Goal: Transaction & Acquisition: Purchase product/service

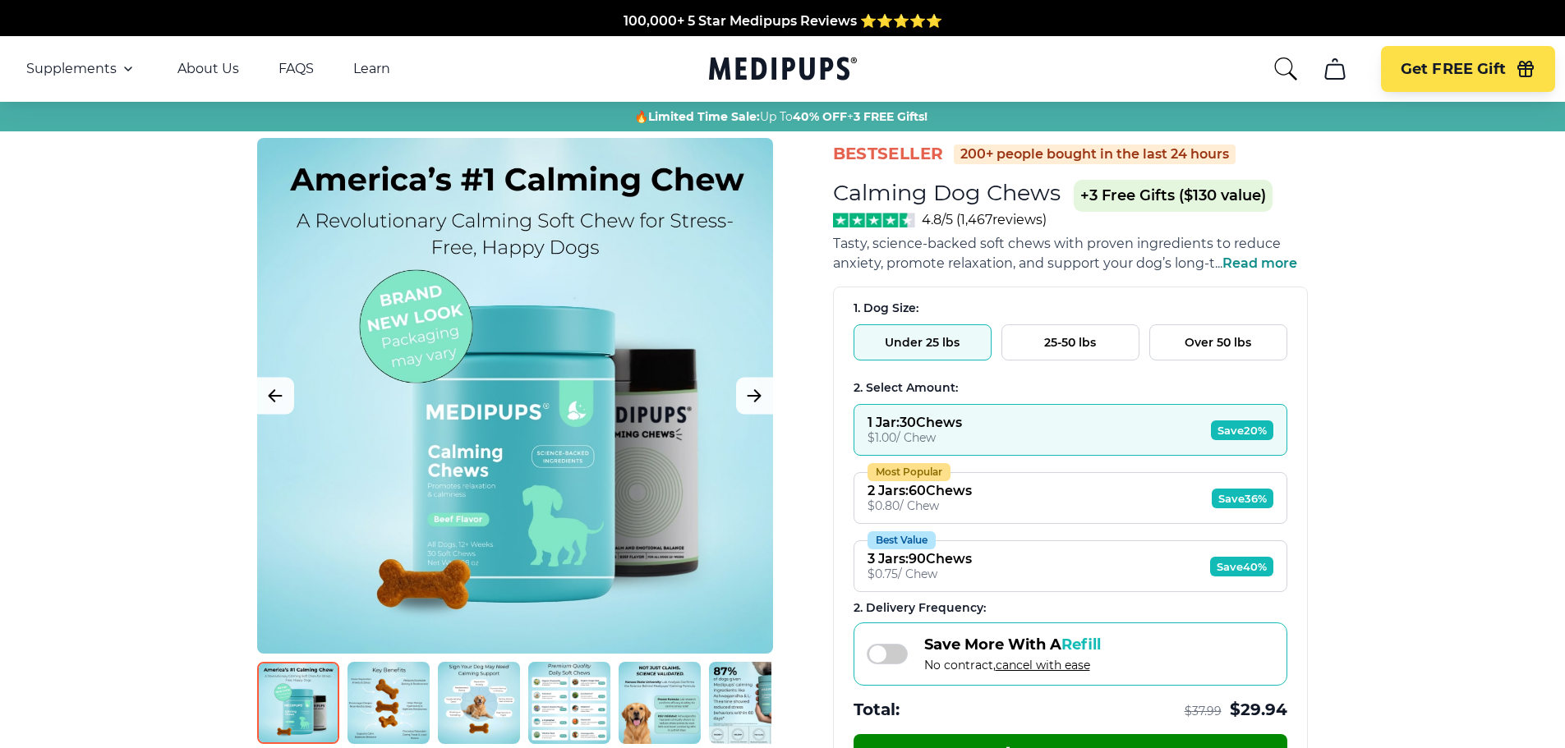
click at [1063, 347] on button "25-50 lbs" at bounding box center [1070, 342] width 138 height 36
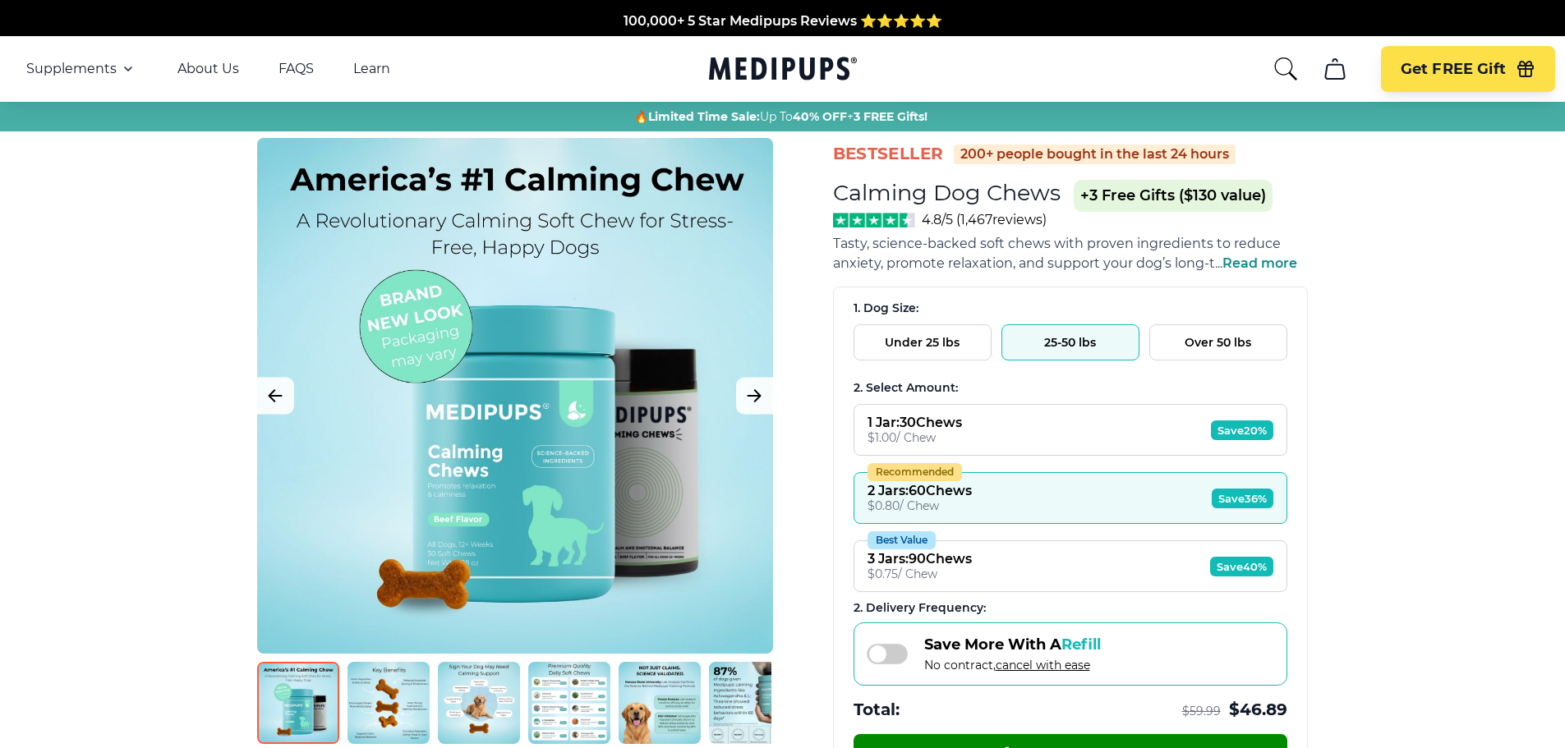
click at [912, 336] on button "Under 25 lbs" at bounding box center [923, 342] width 138 height 36
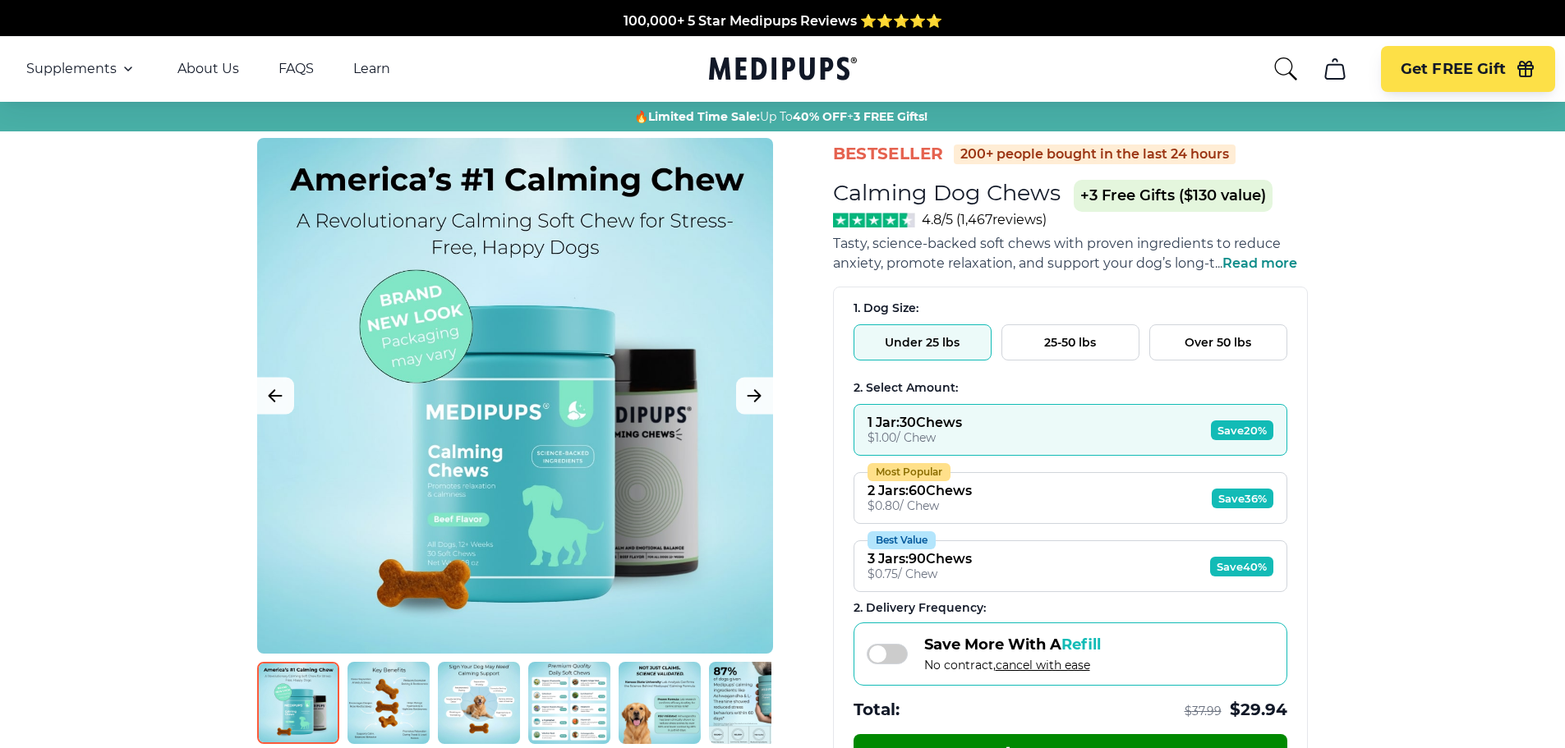
click at [923, 497] on div "2 Jars : 60 Chews" at bounding box center [919, 491] width 104 height 16
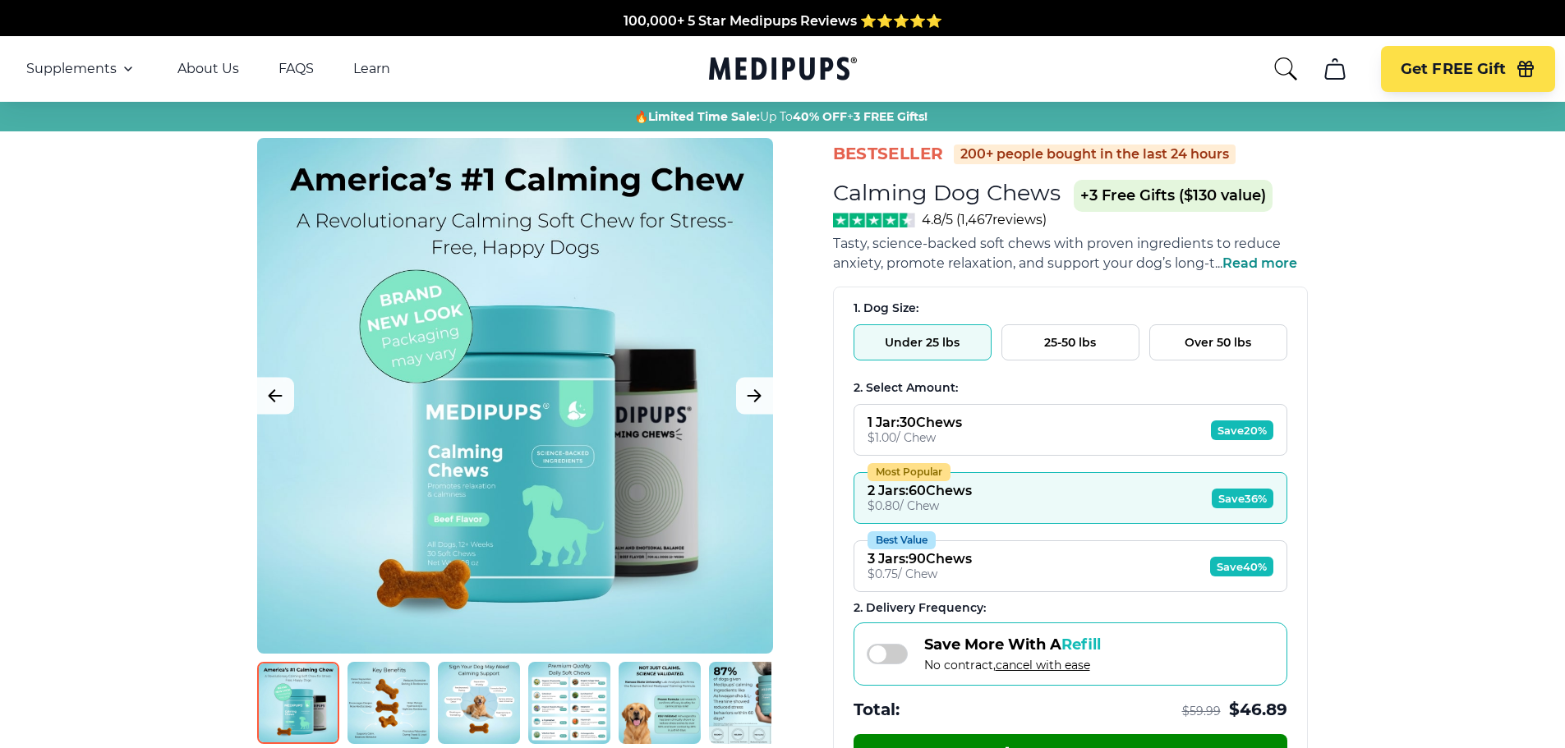
click at [927, 426] on div "1 Jar : 30 Chews" at bounding box center [914, 423] width 94 height 16
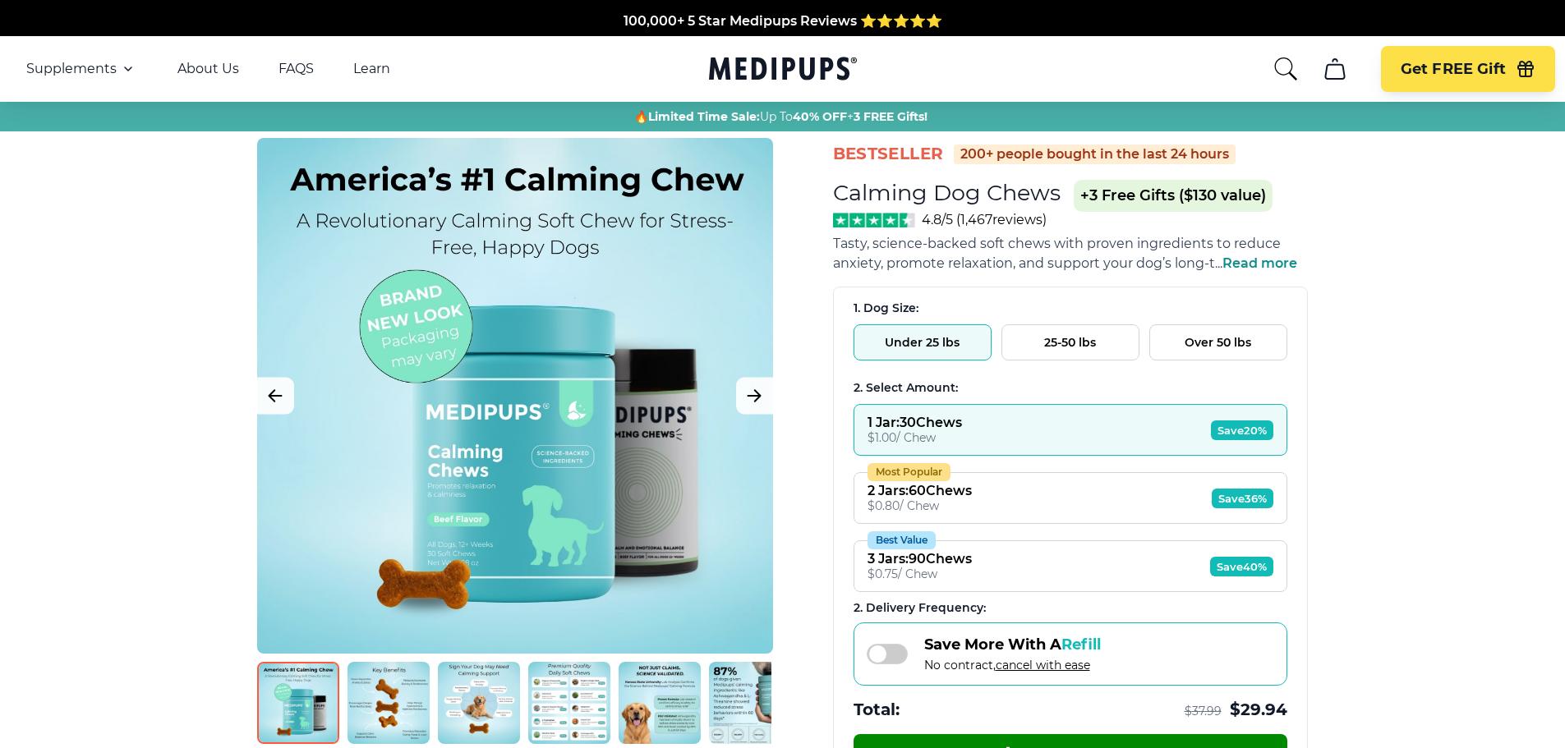
click at [918, 463] on div "Most Popular" at bounding box center [908, 472] width 83 height 18
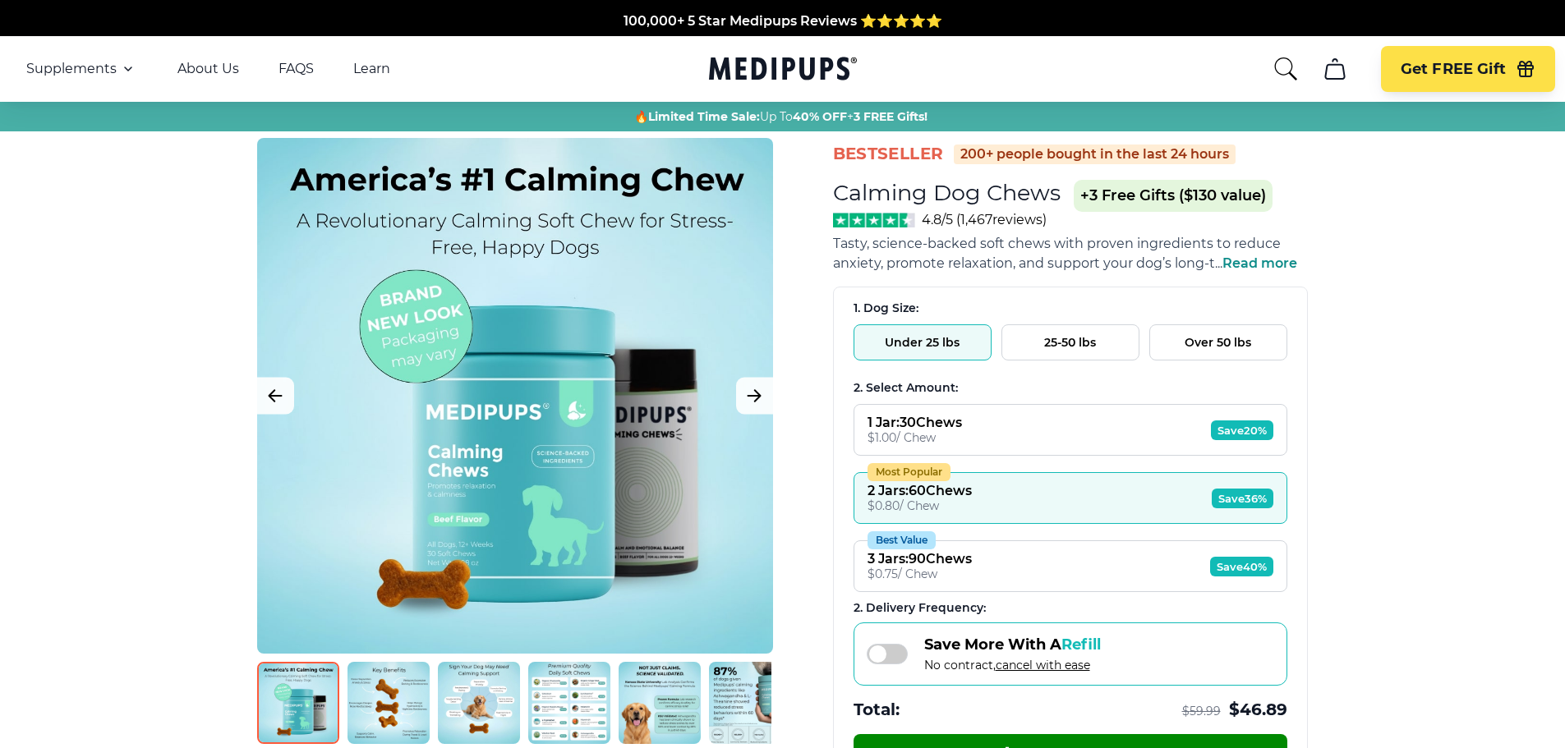
click at [921, 407] on button "1 Jar : 30 Chews $ 1.00 / Chew Save 20%" at bounding box center [1071, 430] width 434 height 52
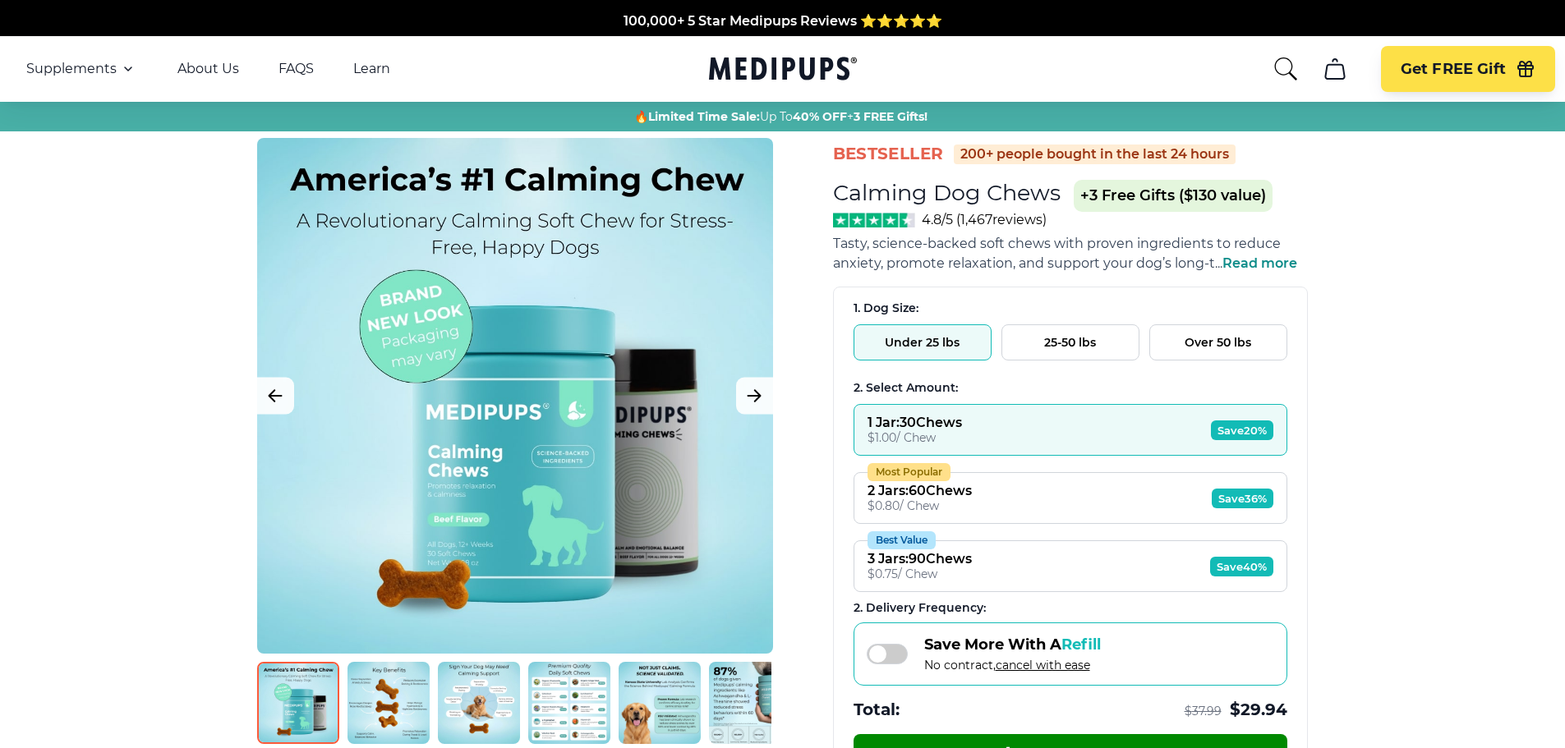
click at [915, 490] on div "2 Jars : 60 Chews" at bounding box center [919, 491] width 104 height 16
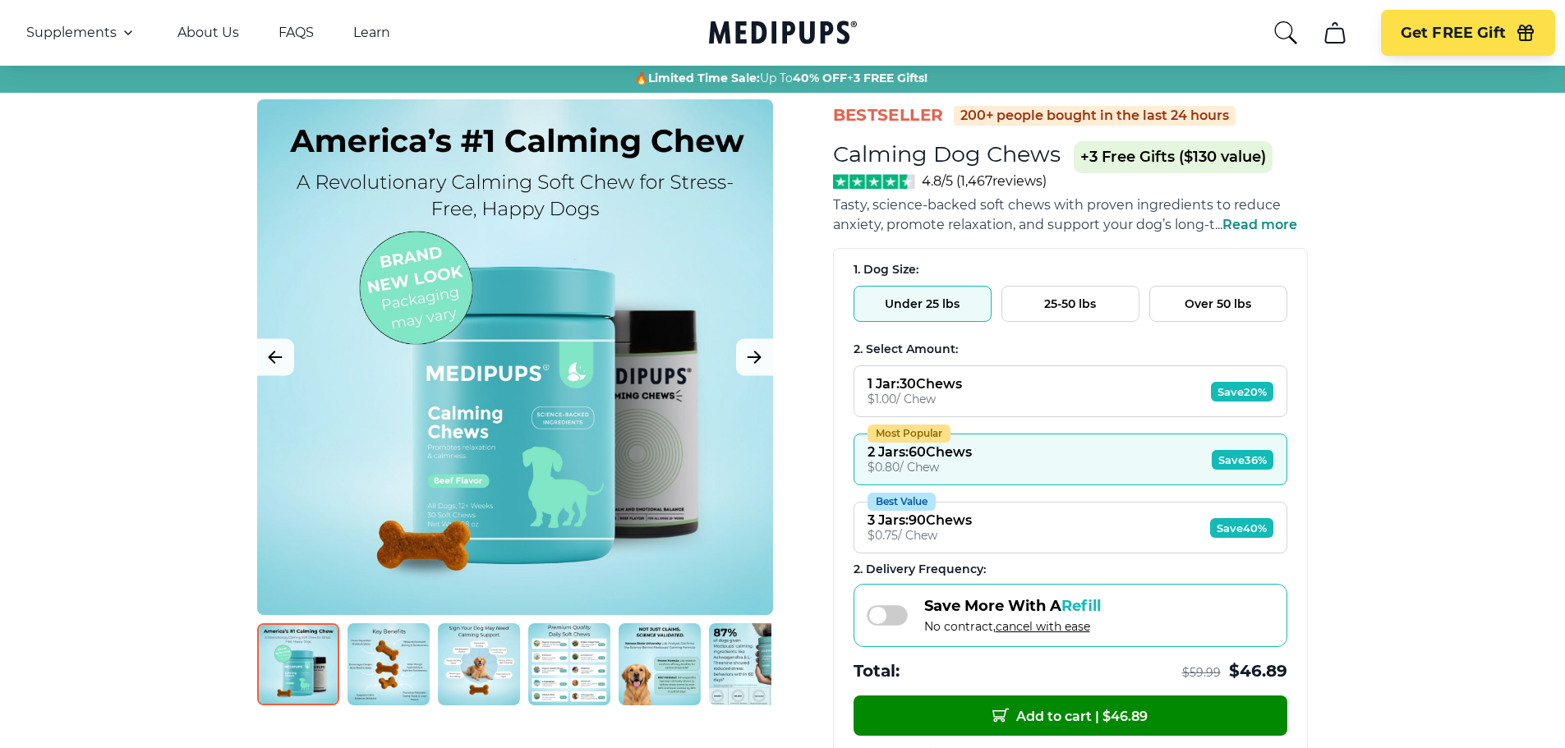
scroll to position [226, 0]
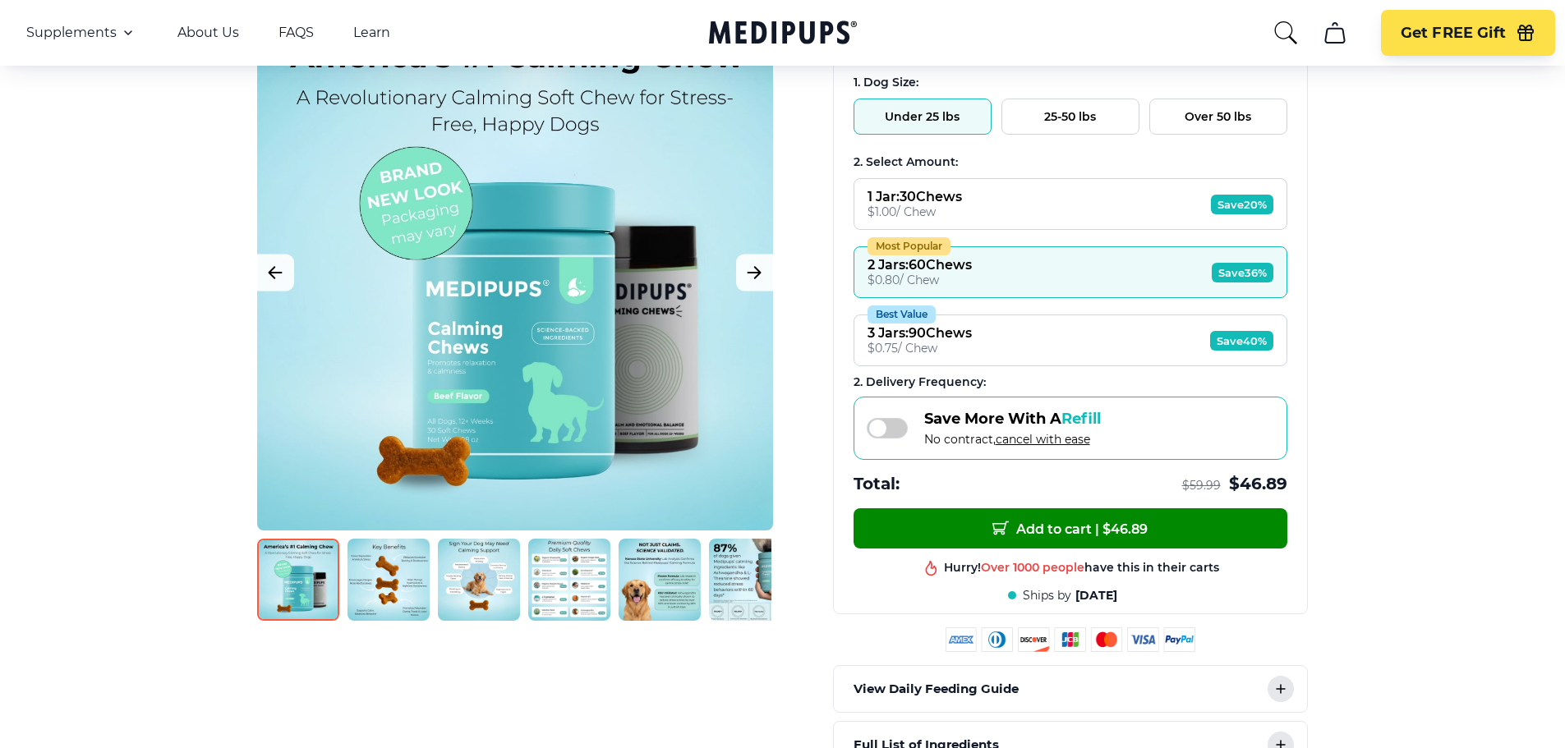
click at [568, 584] on img at bounding box center [569, 580] width 82 height 82
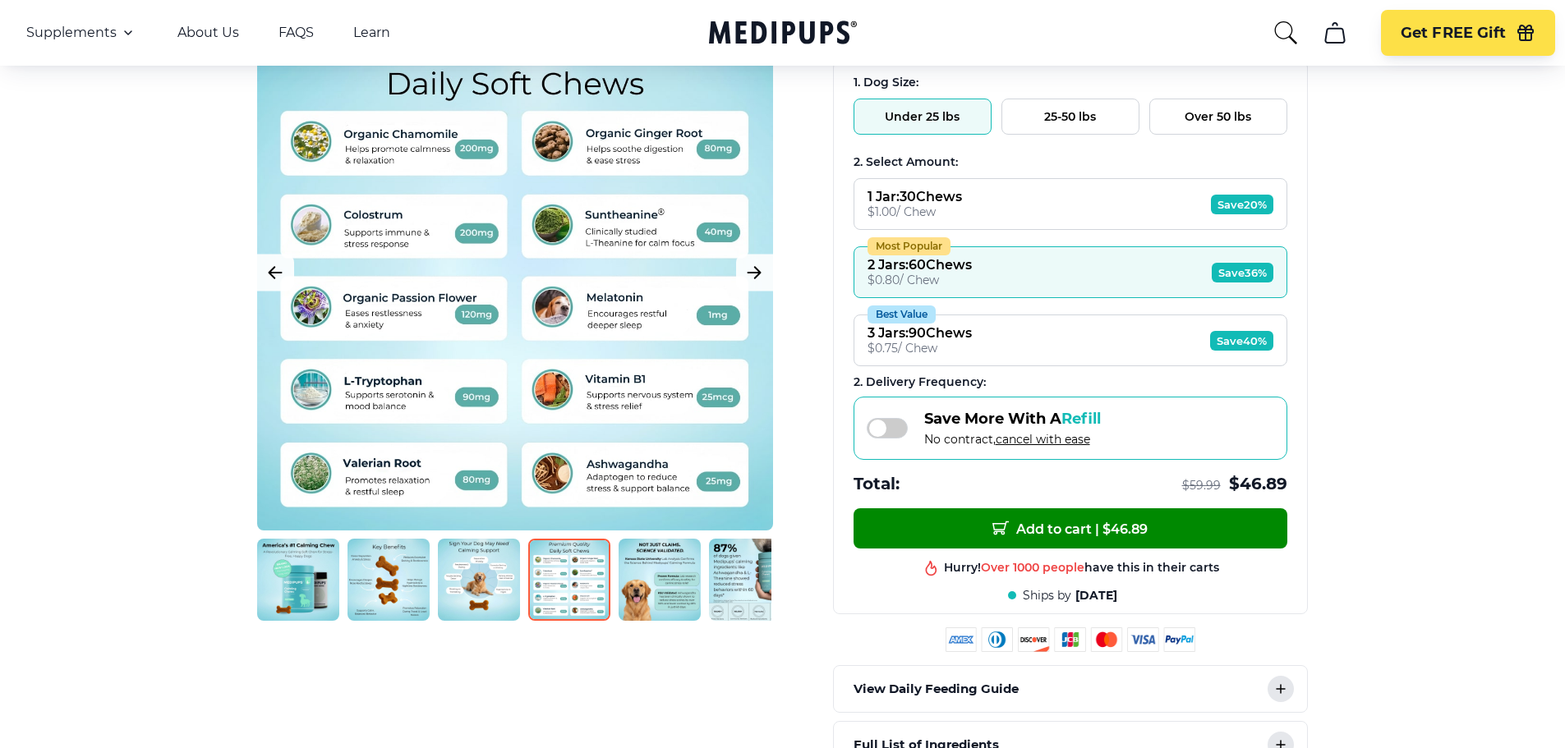
click at [486, 570] on img at bounding box center [479, 580] width 82 height 82
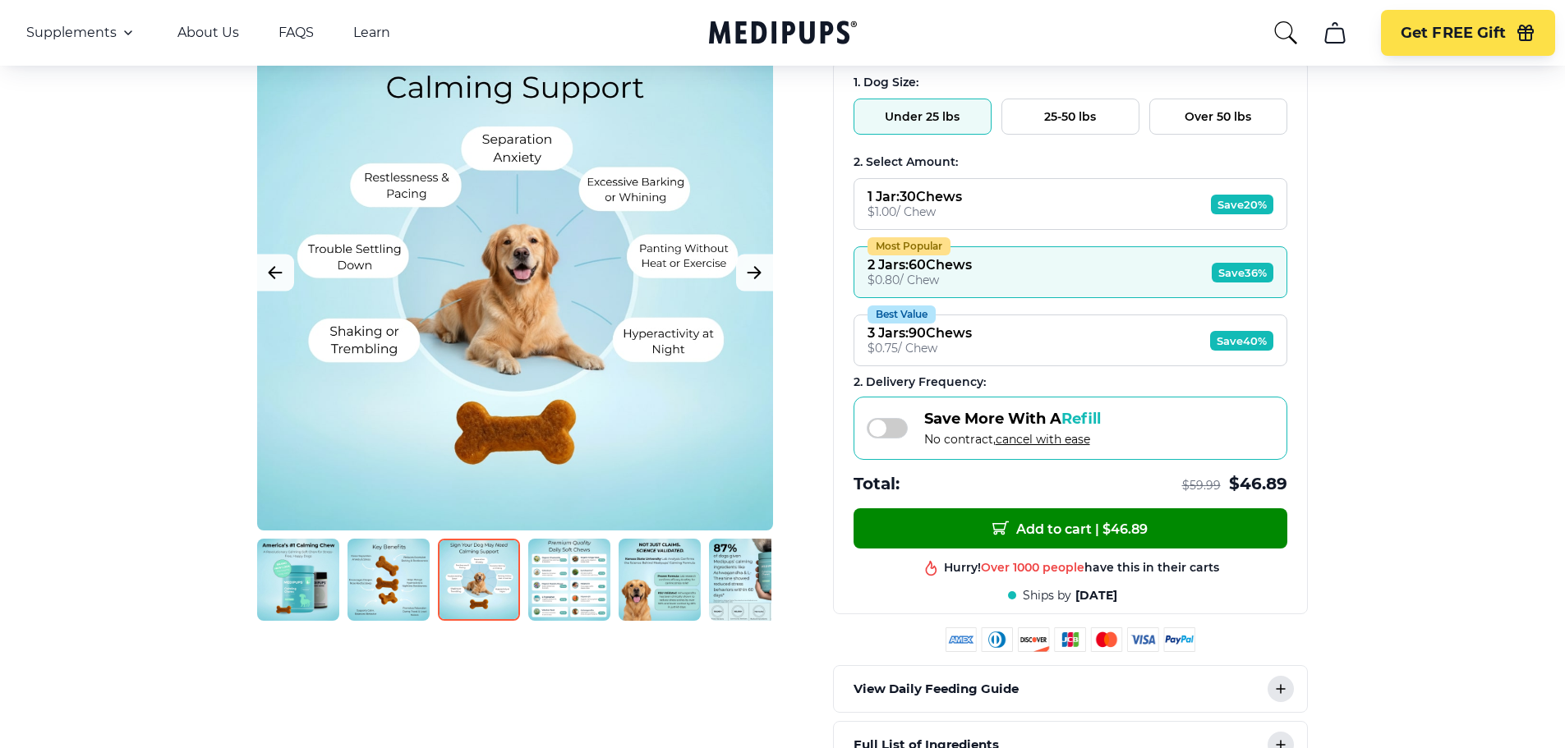
click at [369, 587] on img at bounding box center [388, 580] width 82 height 82
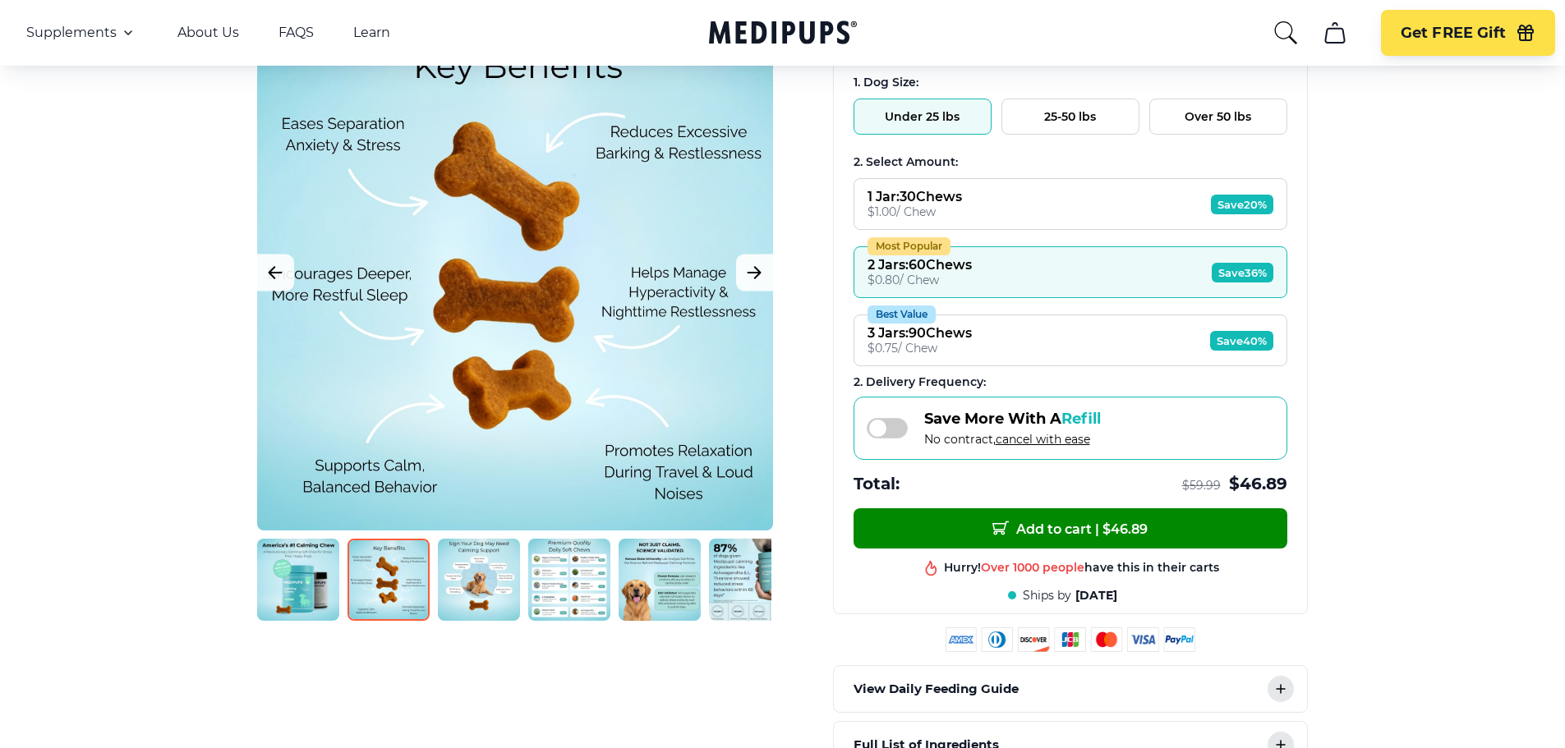
click at [676, 573] on img at bounding box center [660, 580] width 82 height 82
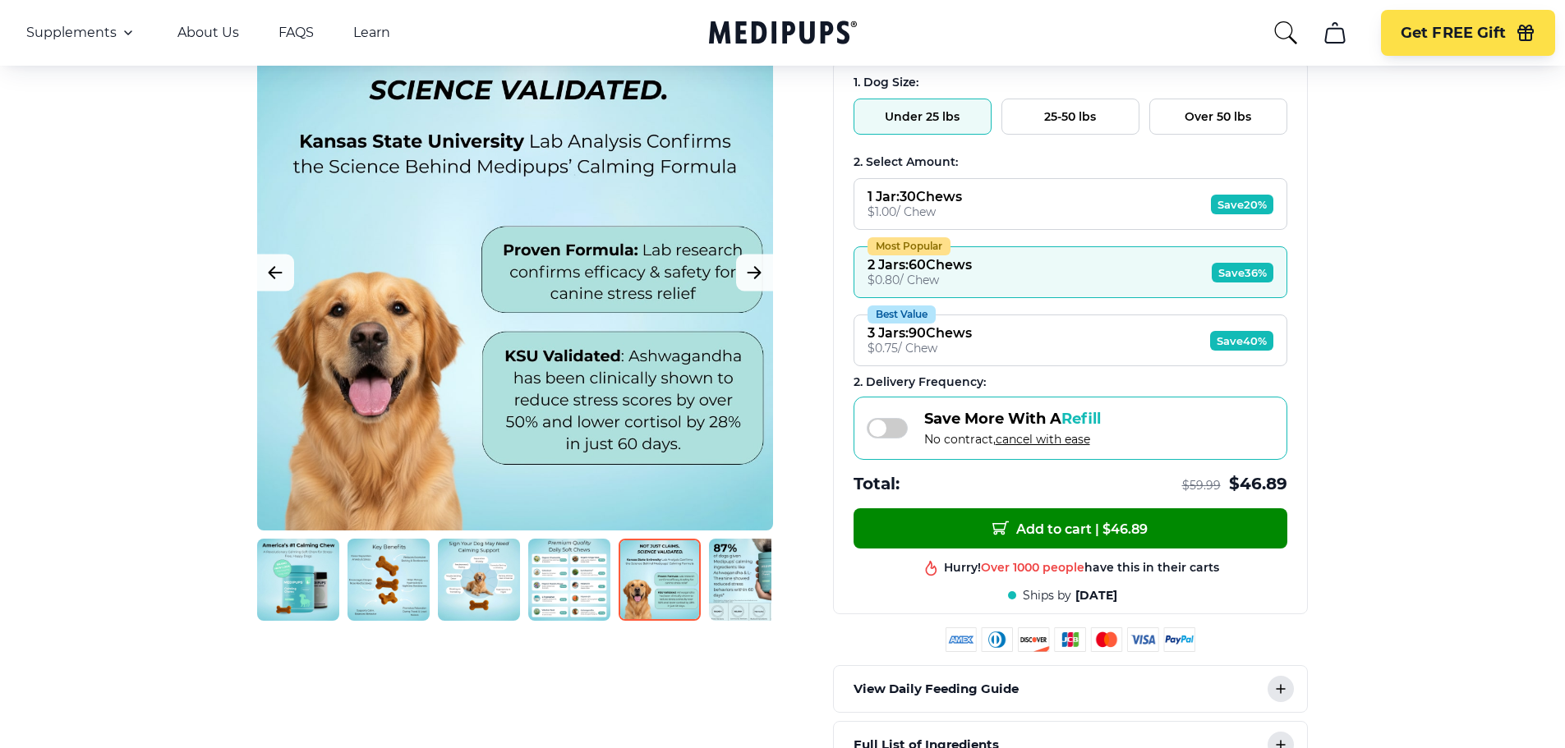
click at [746, 579] on img at bounding box center [750, 580] width 82 height 82
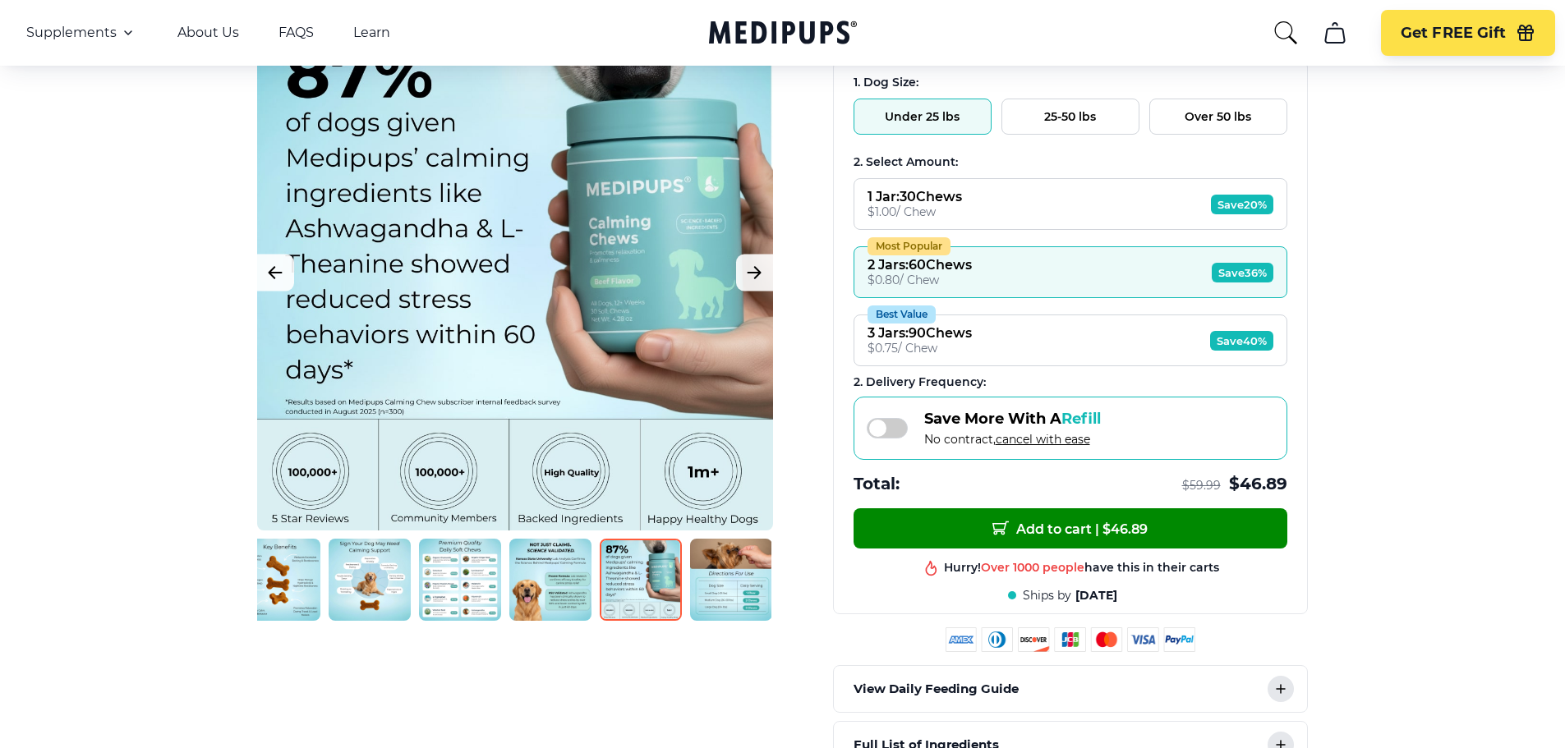
scroll to position [0, 110]
drag, startPoint x: 725, startPoint y: 581, endPoint x: 560, endPoint y: 571, distance: 165.4
click at [560, 571] on div at bounding box center [514, 580] width 514 height 82
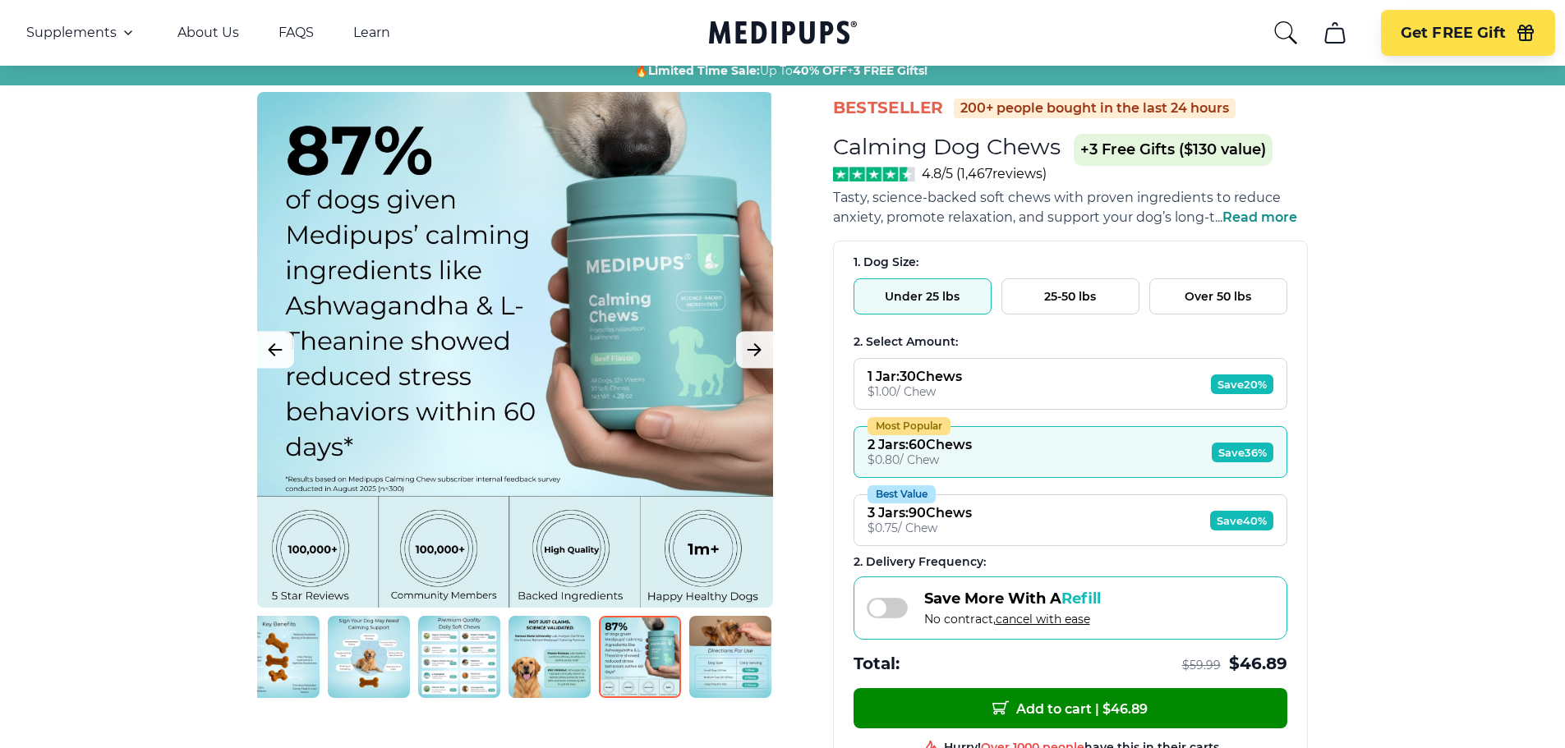
scroll to position [41, 0]
